Goal: Complete application form: Complete application form

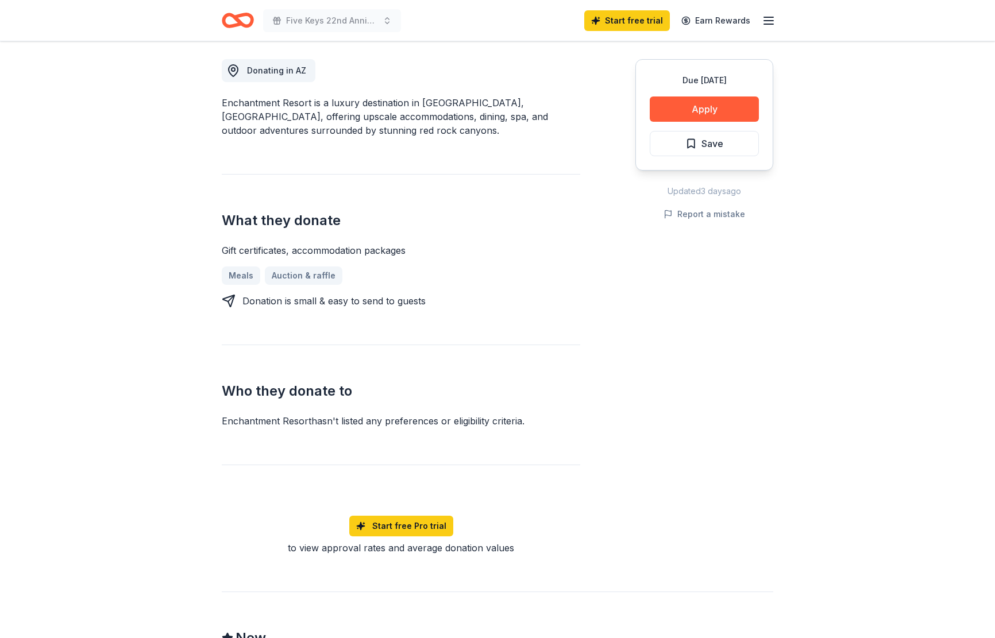
scroll to position [319, 0]
click at [707, 110] on button "Apply" at bounding box center [704, 107] width 109 height 25
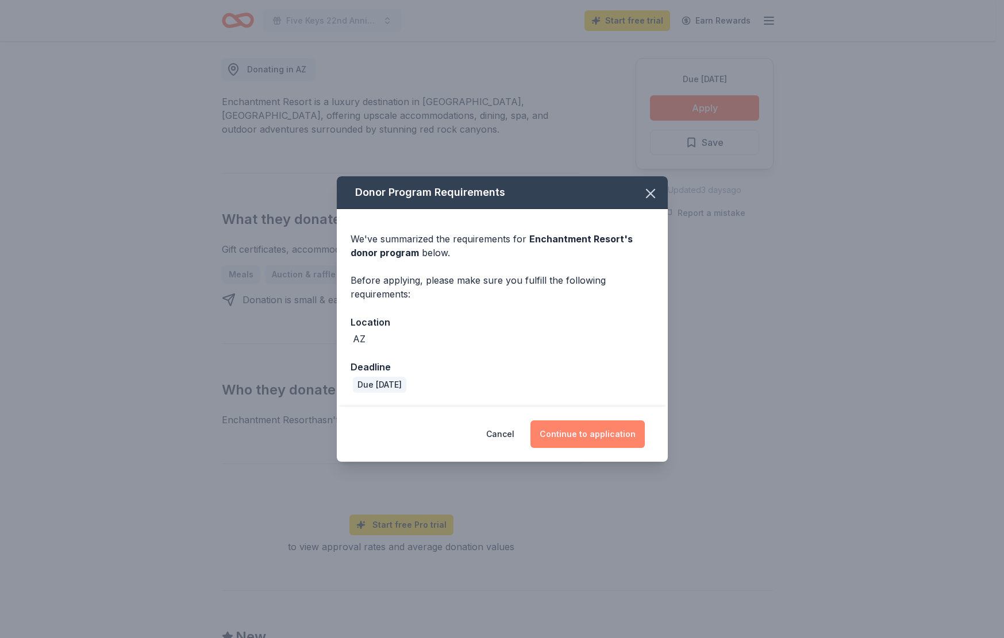
click at [572, 427] on button "Continue to application" at bounding box center [587, 434] width 114 height 28
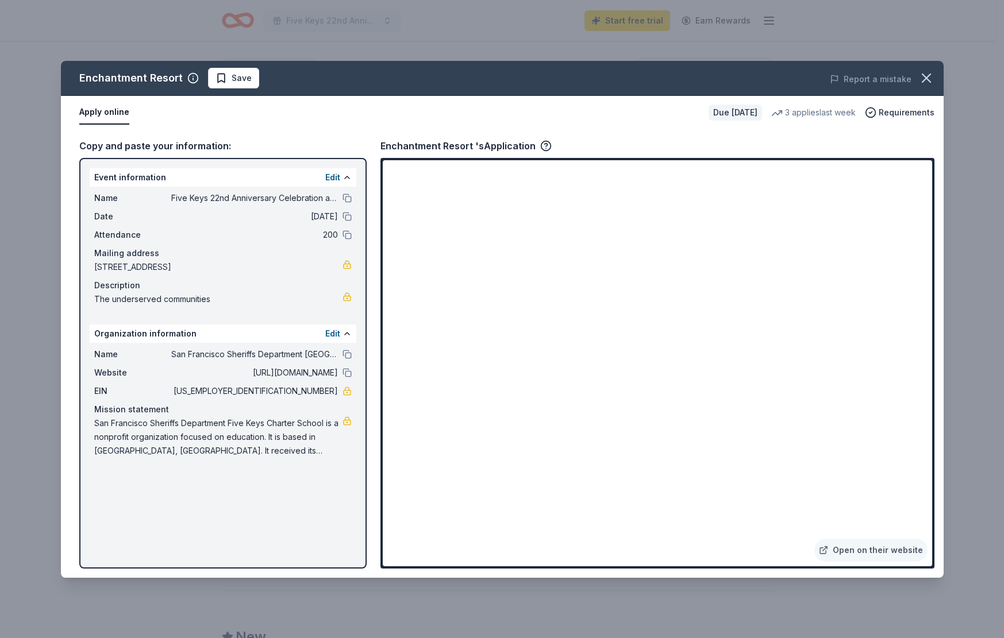
drag, startPoint x: 134, startPoint y: 194, endPoint x: 253, endPoint y: 433, distance: 266.4
click at [253, 433] on div "Event information Edit Name Five Keys 22nd Anniversary Celebration and Fundrais…" at bounding box center [222, 363] width 287 height 411
click at [350, 176] on button at bounding box center [346, 177] width 9 height 9
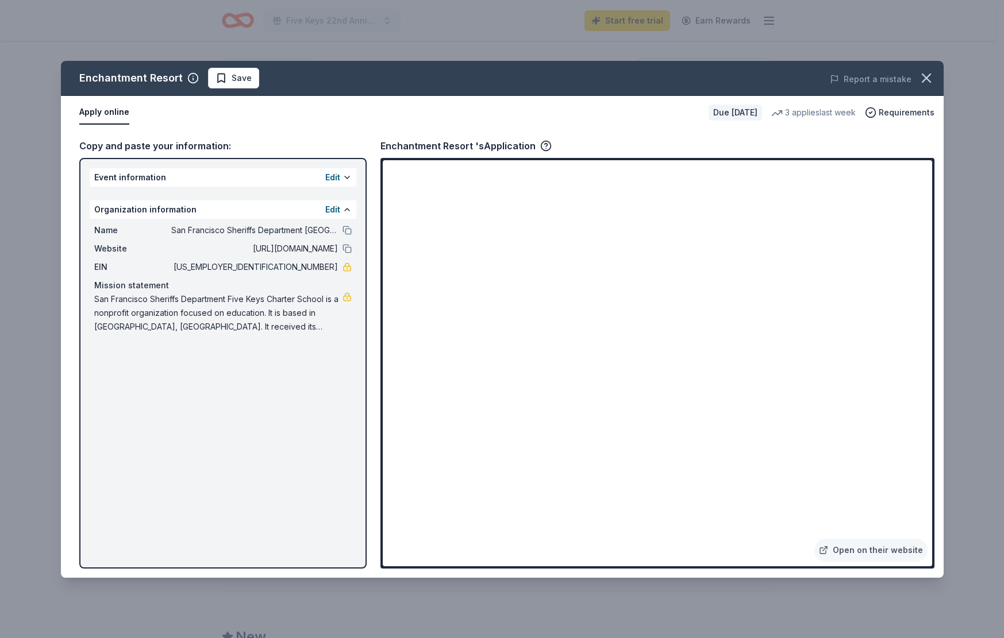
click at [351, 176] on button at bounding box center [346, 177] width 9 height 9
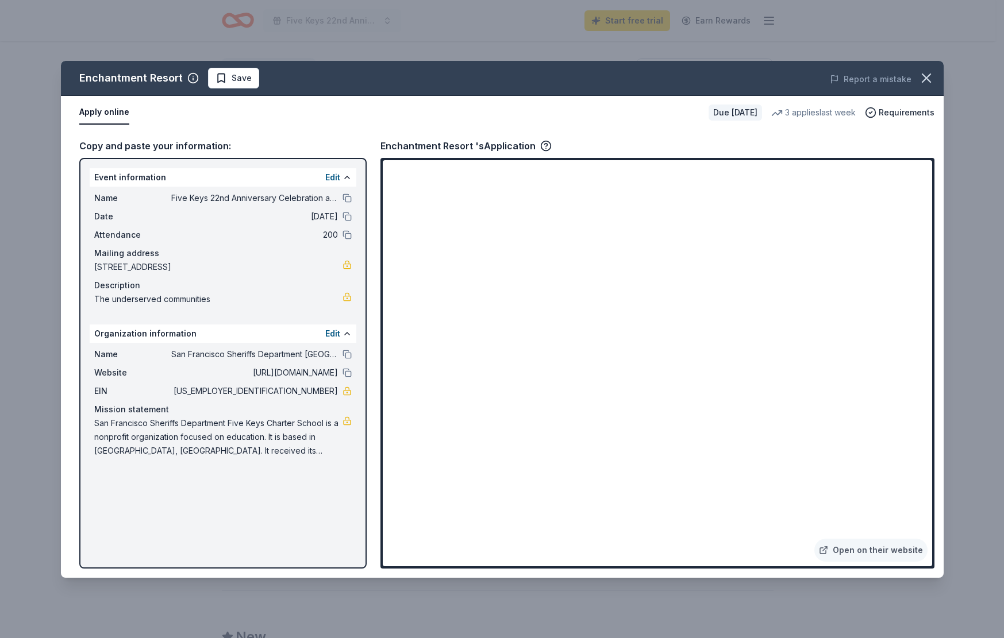
click at [107, 113] on button "Apply online" at bounding box center [104, 113] width 50 height 24
click at [113, 113] on button "Apply online" at bounding box center [104, 113] width 50 height 24
click at [107, 125] on div "Apply online Due in 218 days 3 applies last week Requirements" at bounding box center [502, 112] width 882 height 33
drag, startPoint x: 318, startPoint y: 457, endPoint x: 168, endPoint y: 158, distance: 334.2
click at [168, 158] on div "Event information Edit Name Five Keys 22nd Anniversary Celebration and Fundrais…" at bounding box center [222, 363] width 287 height 411
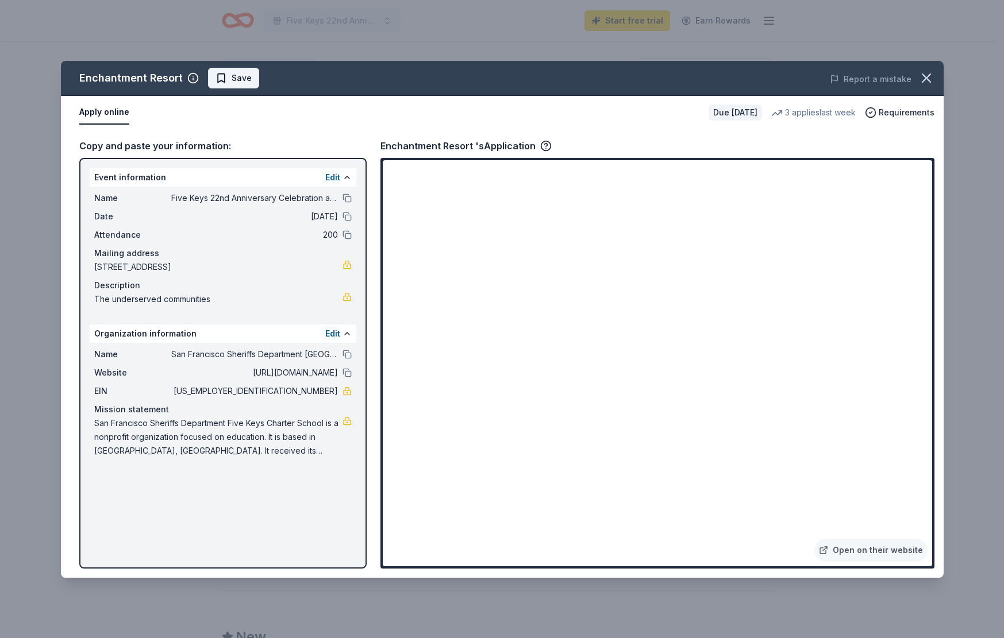
click at [240, 77] on span "Save" at bounding box center [241, 78] width 20 height 14
drag, startPoint x: 564, startPoint y: 67, endPoint x: 893, endPoint y: 60, distance: 328.6
click at [580, 102] on div "Enchantment Resort Saved Report a mistake Apply online Due in 218 days 3 applie…" at bounding box center [502, 319] width 882 height 517
click at [924, 78] on icon "button" at bounding box center [926, 78] width 8 height 8
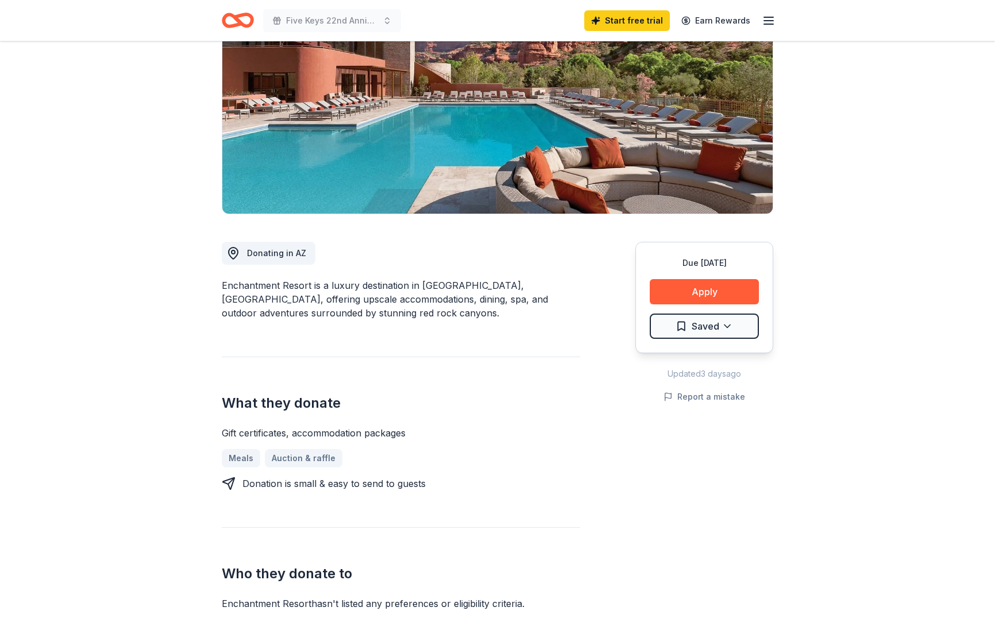
scroll to position [0, 0]
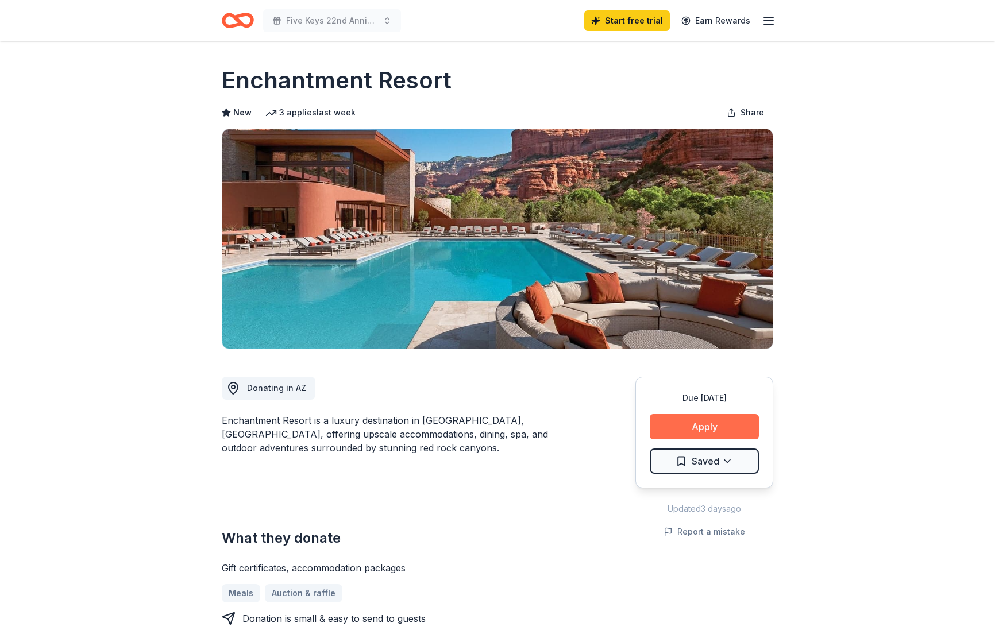
click at [700, 422] on button "Apply" at bounding box center [704, 426] width 109 height 25
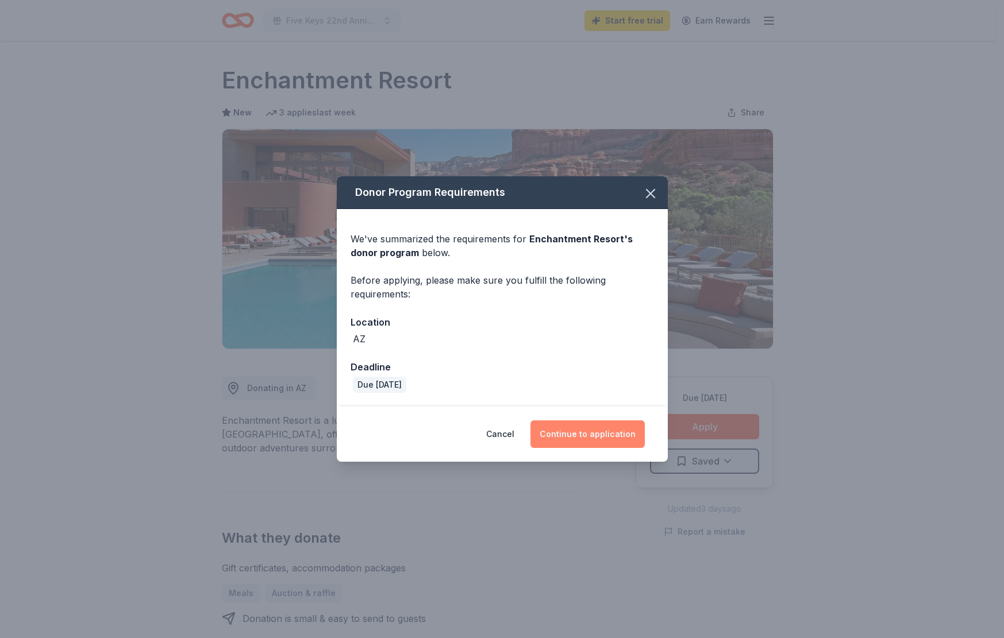
click at [599, 440] on button "Continue to application" at bounding box center [587, 434] width 114 height 28
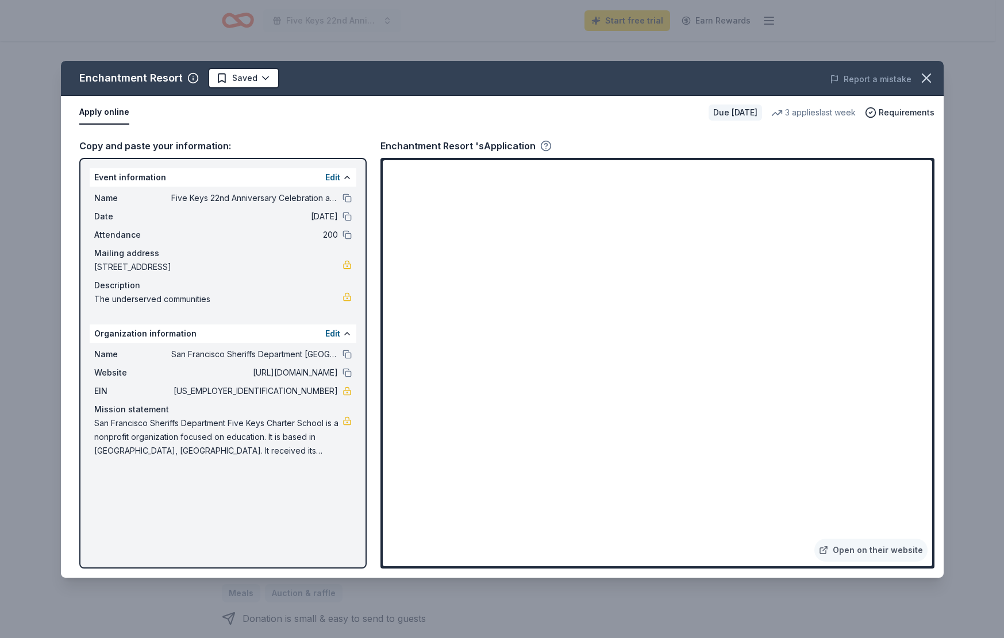
drag, startPoint x: 524, startPoint y: 145, endPoint x: 545, endPoint y: 145, distance: 20.1
click at [526, 145] on div "Enchantment Resort 's Application" at bounding box center [465, 145] width 171 height 15
click at [547, 144] on icon "button" at bounding box center [545, 145] width 11 height 11
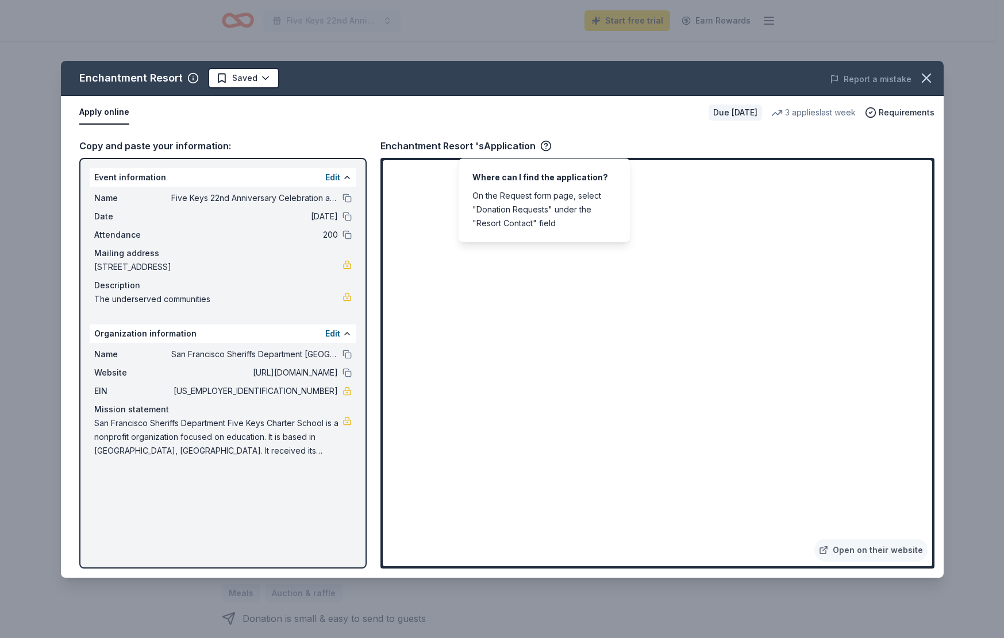
click at [531, 225] on div "Where can I find the application? On the Request form page, select "Donation Re…" at bounding box center [544, 201] width 172 height 84
click at [888, 113] on span "Requirements" at bounding box center [906, 113] width 56 height 14
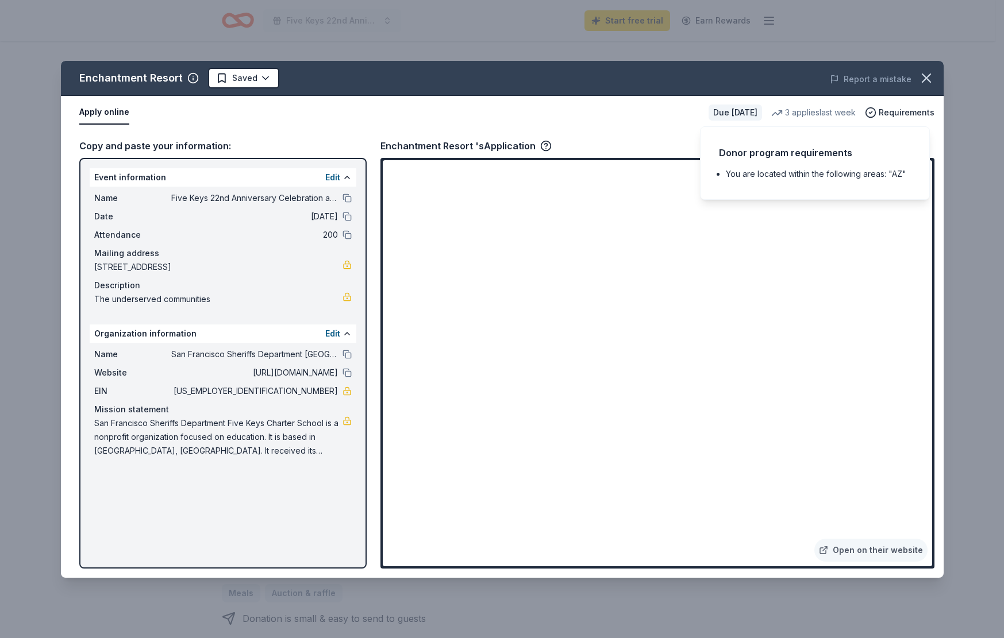
click at [879, 167] on div "Donor program requirements You are located within the following areas: "AZ"" at bounding box center [815, 163] width 230 height 74
click at [100, 111] on button "Apply online" at bounding box center [104, 113] width 50 height 24
click at [99, 111] on button "Apply online" at bounding box center [104, 113] width 50 height 24
click at [728, 110] on div "Due in 218 days" at bounding box center [734, 113] width 53 height 16
click at [484, 142] on div "Enchantment Resort 's Application" at bounding box center [465, 145] width 171 height 15
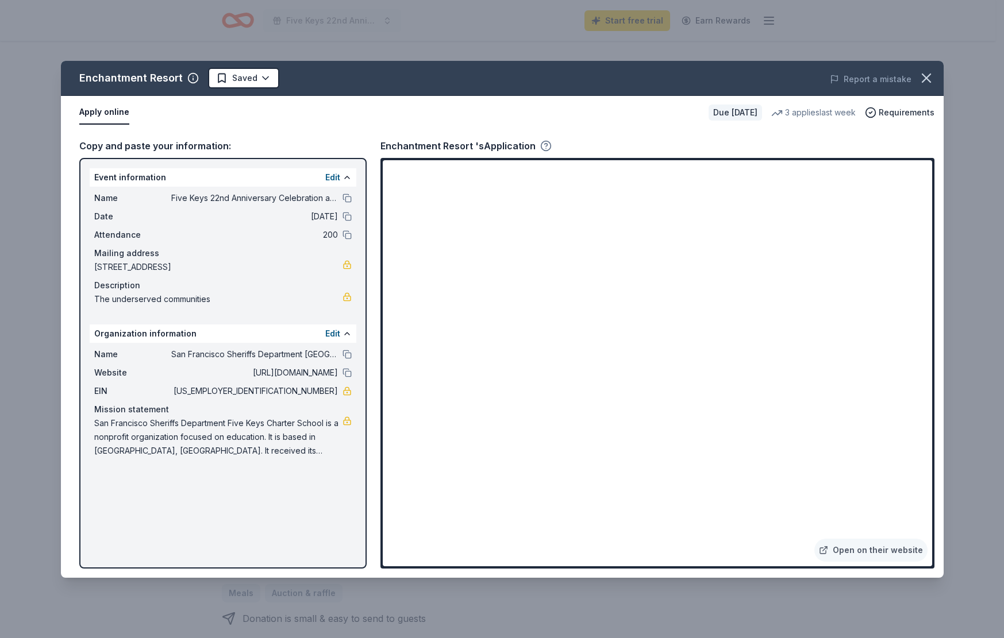
click at [544, 144] on icon "button" at bounding box center [545, 145] width 3 height 3
click at [924, 79] on icon "button" at bounding box center [926, 78] width 8 height 8
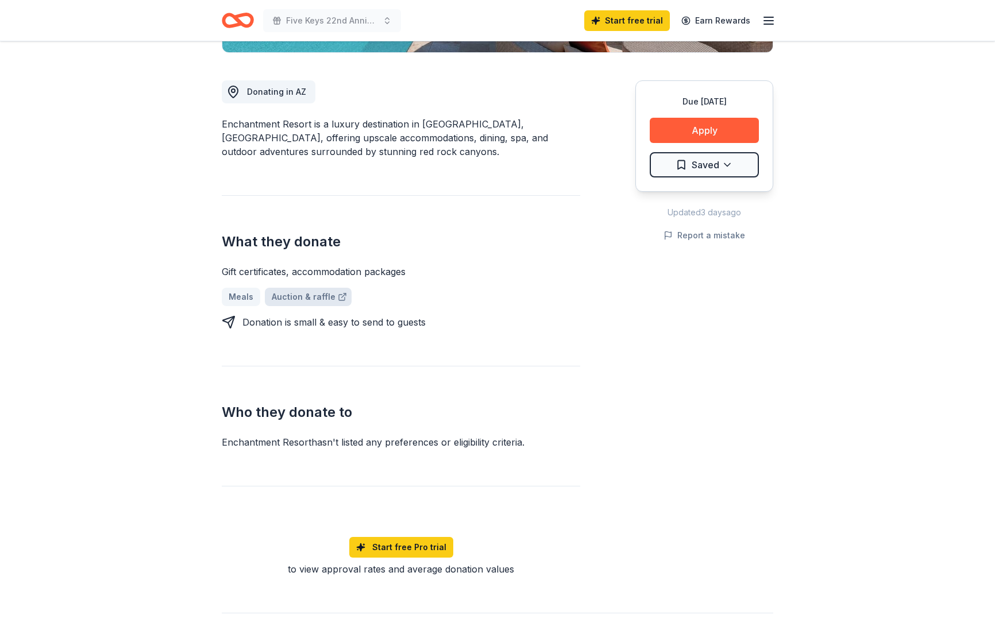
scroll to position [297, 0]
click at [292, 291] on link "Auction & raffle" at bounding box center [308, 296] width 87 height 18
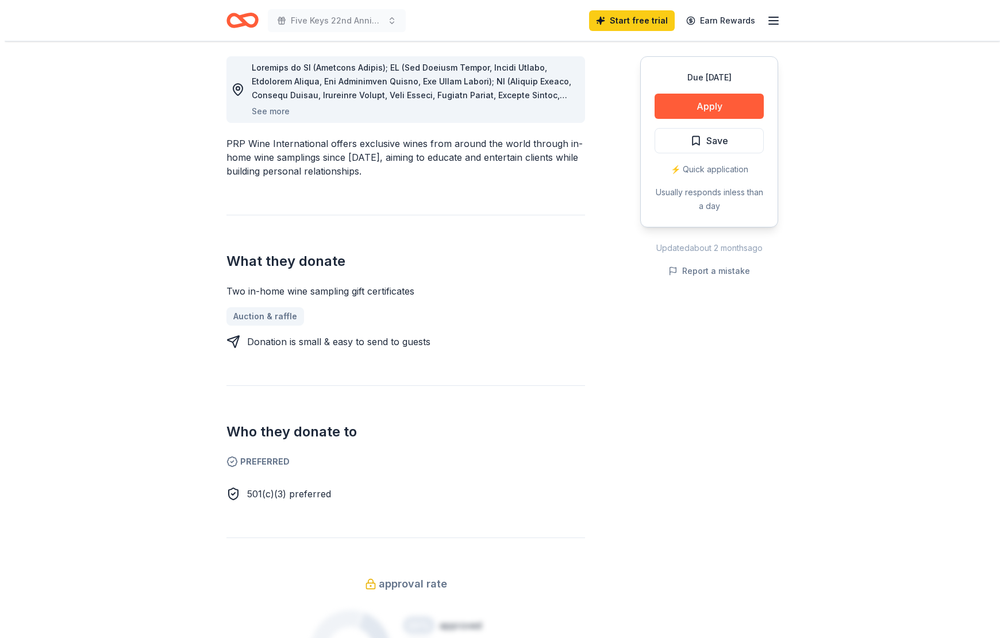
scroll to position [323, 0]
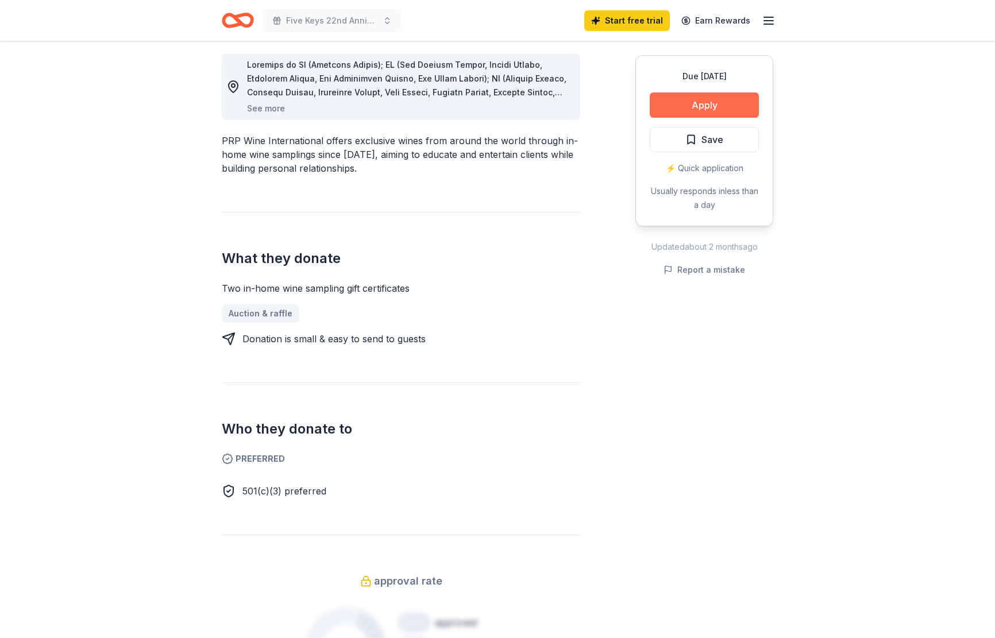
click at [692, 108] on button "Apply" at bounding box center [704, 104] width 109 height 25
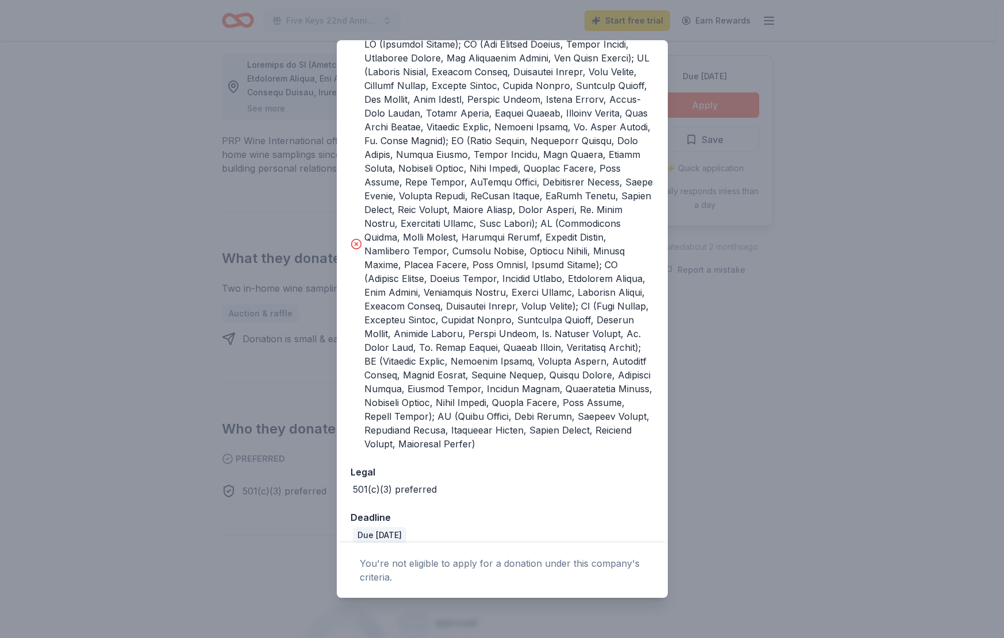
scroll to position [283, 0]
